Goal: Information Seeking & Learning: Learn about a topic

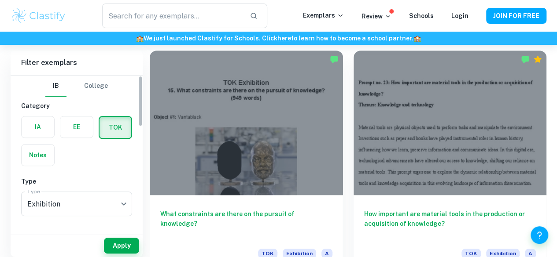
scroll to position [251, 0]
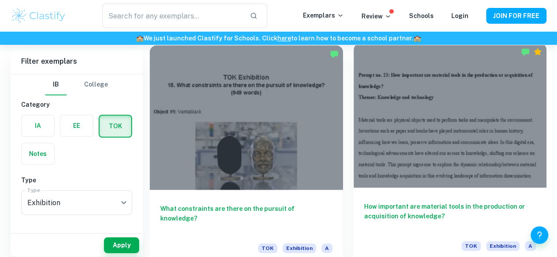
click at [356, 188] on div "How important are material tools in the production or acquisition of knowledge?…" at bounding box center [449, 227] width 193 height 79
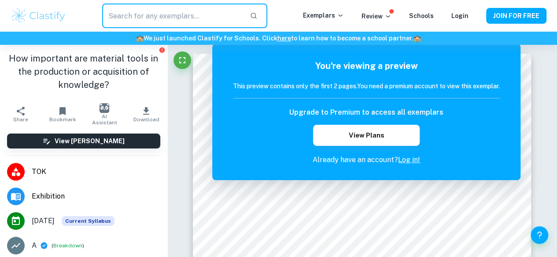
click at [143, 11] on input "text" at bounding box center [172, 16] width 141 height 25
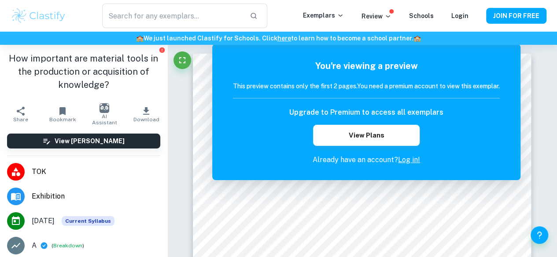
click at [103, 70] on h1 "How important are material tools in the production or acquisition of knowledge?" at bounding box center [83, 72] width 153 height 40
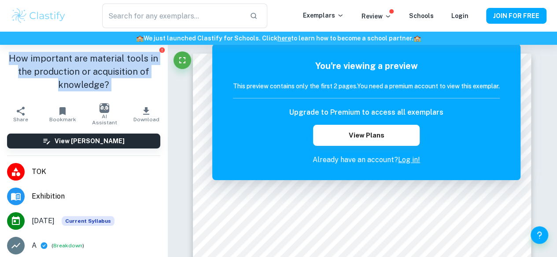
click at [103, 70] on h1 "How important are material tools in the production or acquisition of knowledge?" at bounding box center [83, 72] width 153 height 40
copy aside "How important are material tools in the production or acquisition of knowledge?…"
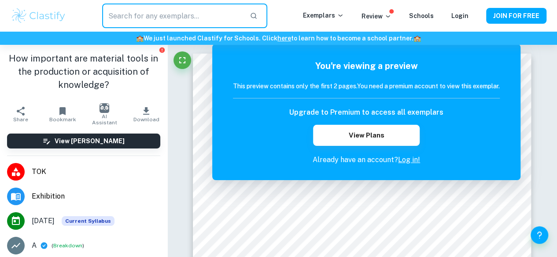
click at [177, 10] on input "text" at bounding box center [172, 16] width 141 height 25
paste input "How important are material tools in the production or acquisition of knowledge?"
type input "How important are material tools in the production or acquisition of knowledge?"
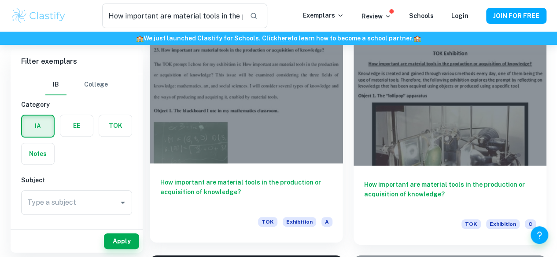
scroll to position [77, 0]
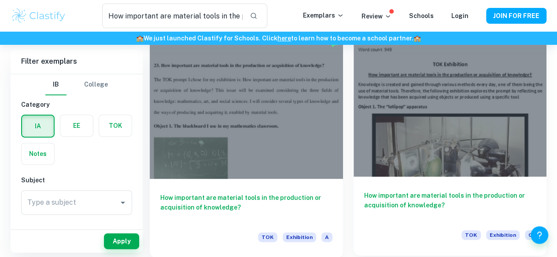
click at [364, 191] on h6 "How important are material tools in the production or acquisition of knowledge?" at bounding box center [450, 205] width 172 height 29
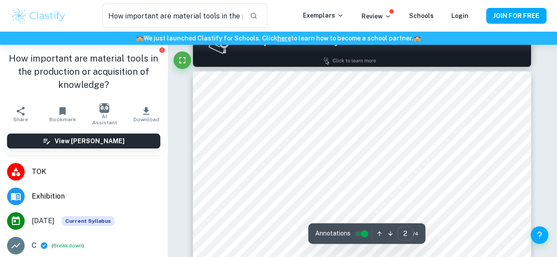
scroll to position [520, 0]
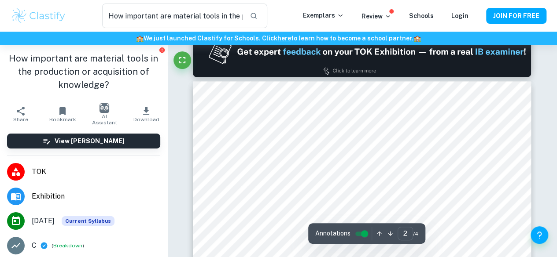
type input "1"
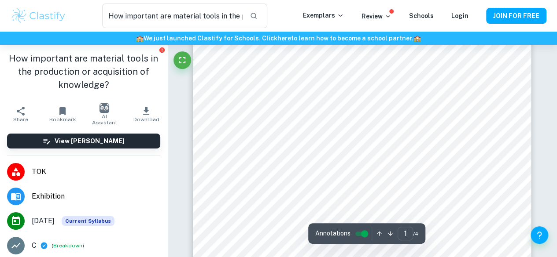
scroll to position [102, 0]
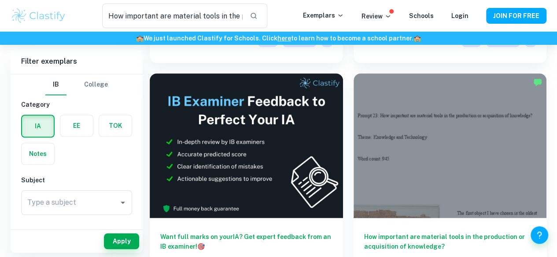
scroll to position [272, 0]
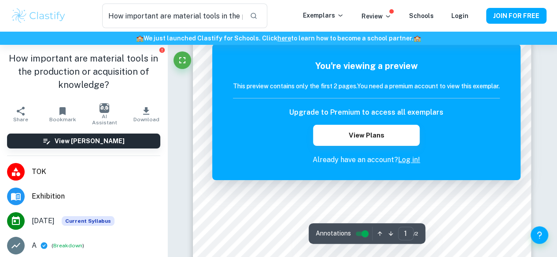
scroll to position [246, 0]
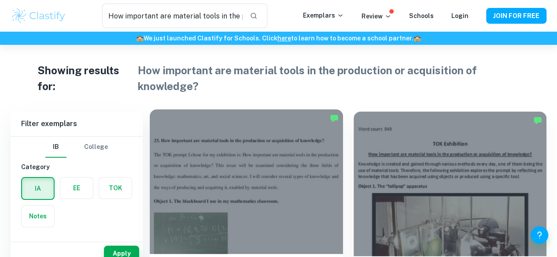
click at [201, 162] on div at bounding box center [246, 182] width 193 height 145
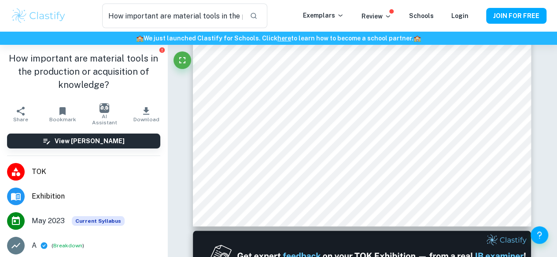
scroll to position [270, 0]
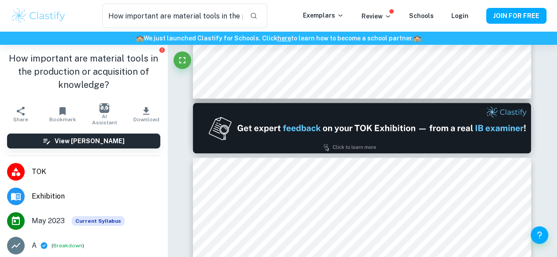
type input "2"
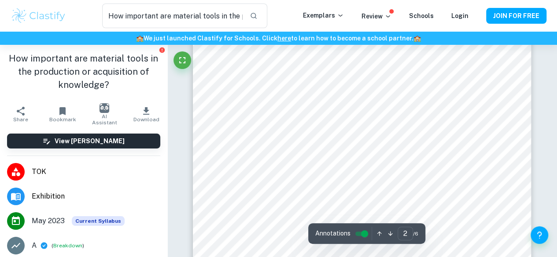
scroll to position [533, 0]
